Goal: Find contact information: Find contact information

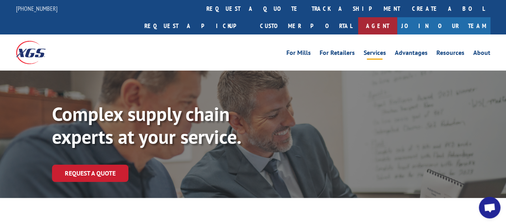
click at [397, 17] on link "Agent" at bounding box center [377, 25] width 39 height 17
click at [254, 46] on div "For [PERSON_NAME] For Retailers Services Advantages Resources About For [PERSON…" at bounding box center [312, 52] width 356 height 12
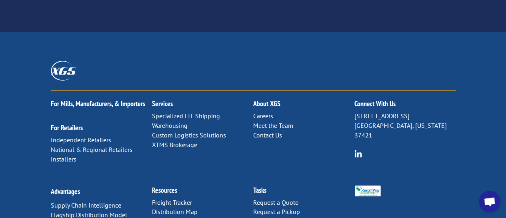
scroll to position [1243, 0]
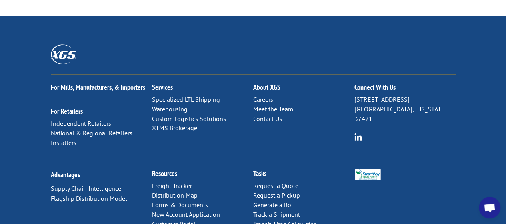
scroll to position [487, 0]
